Goal: Task Accomplishment & Management: Manage account settings

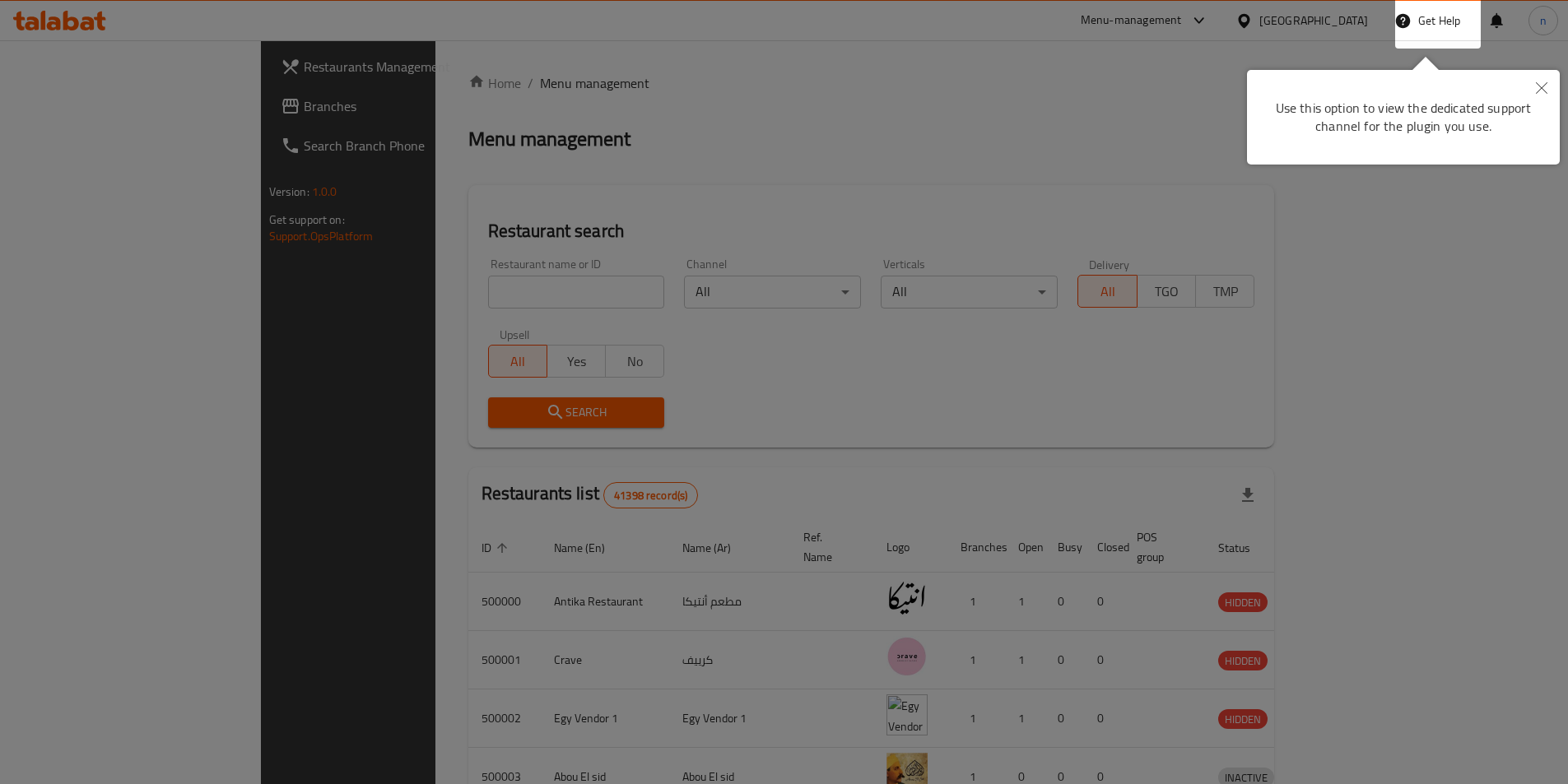
click at [1541, 85] on icon "Close" at bounding box center [1541, 88] width 12 height 12
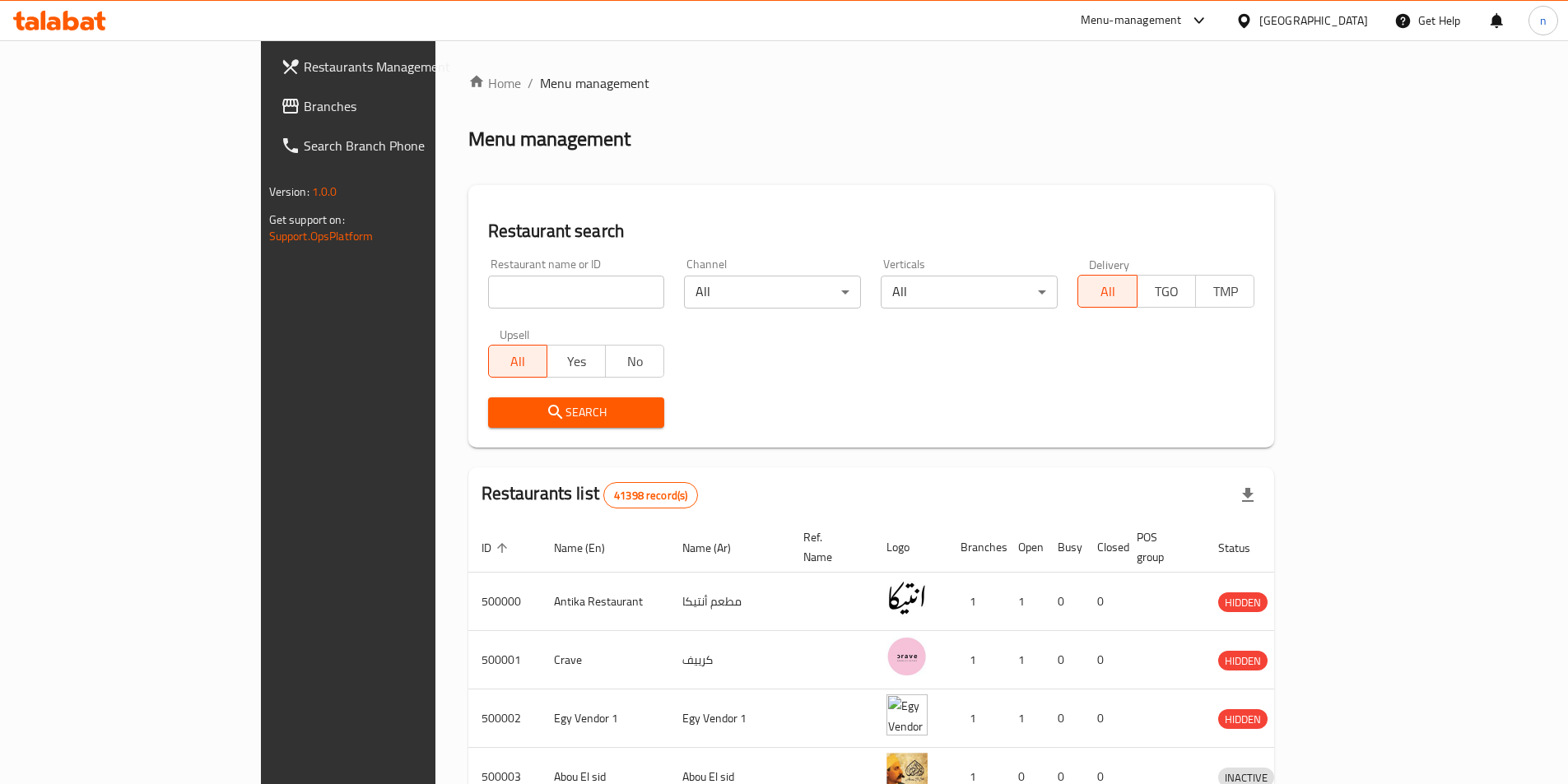
click at [267, 118] on link "Branches" at bounding box center [395, 106] width 255 height 39
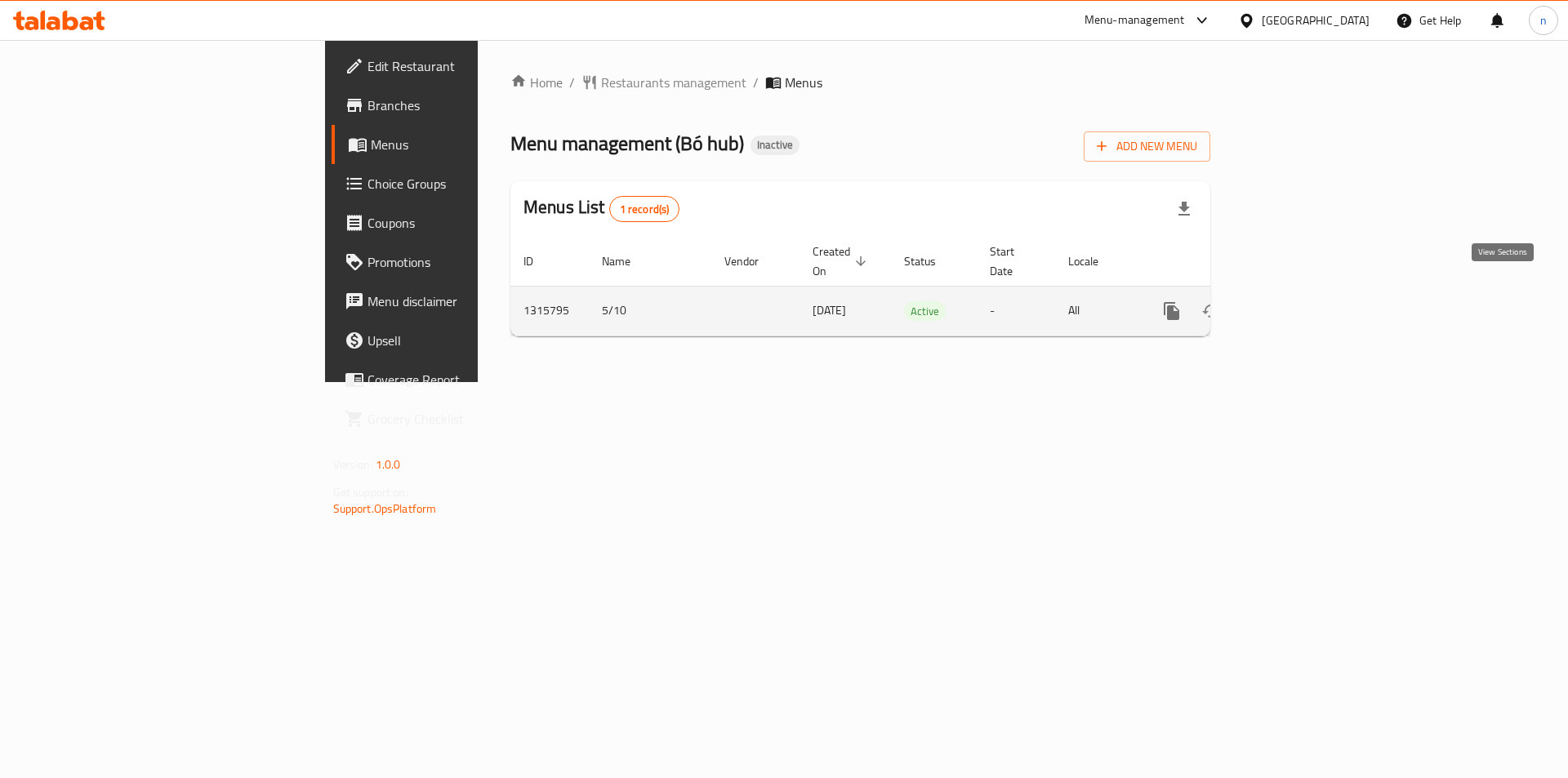
click at [1309, 292] on link "enhanced table" at bounding box center [1289, 312] width 39 height 39
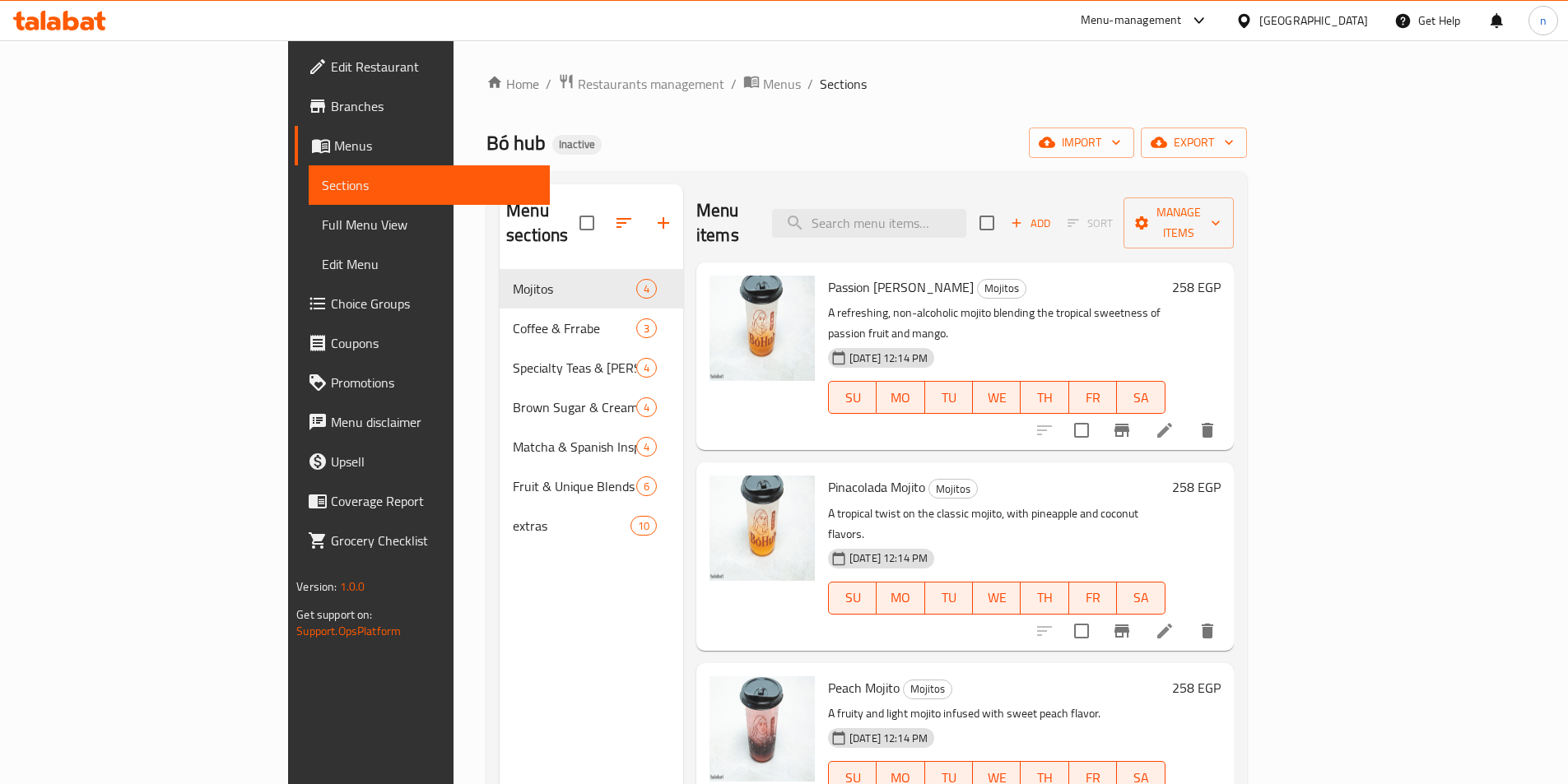
click at [864, 158] on div "Home / Restaurants management / Menus / Sections Bó hub Inactive import export …" at bounding box center [867, 527] width 761 height 909
drag, startPoint x: 851, startPoint y: 151, endPoint x: 1058, endPoint y: 83, distance: 217.9
click at [1058, 83] on ol "Home / Restaurants management / Menus / Sections" at bounding box center [867, 84] width 761 height 22
click at [331, 69] on span "Edit Restaurant" at bounding box center [433, 66] width 205 height 20
